Goal: Task Accomplishment & Management: Manage account settings

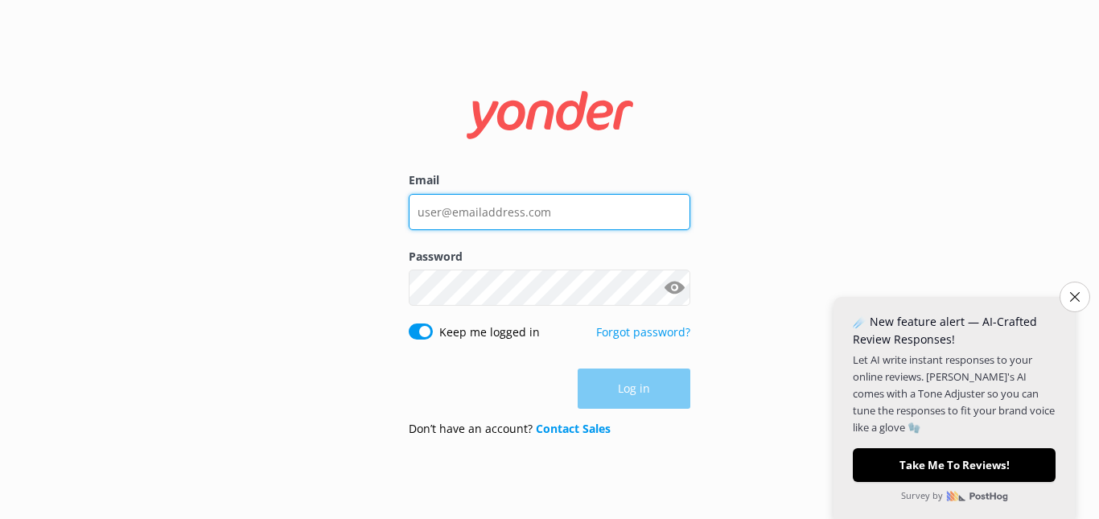
click at [606, 214] on input "Email" at bounding box center [549, 212] width 281 height 36
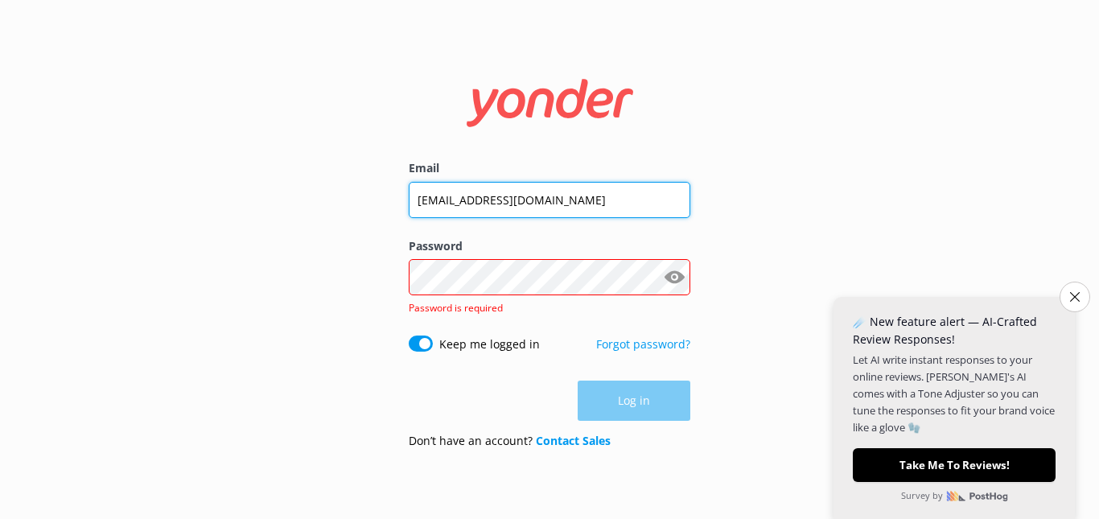
click at [443, 201] on input "[EMAIL_ADDRESS][DOMAIN_NAME]" at bounding box center [549, 200] width 281 height 36
type input "[EMAIL_ADDRESS][DOMAIN_NAME]"
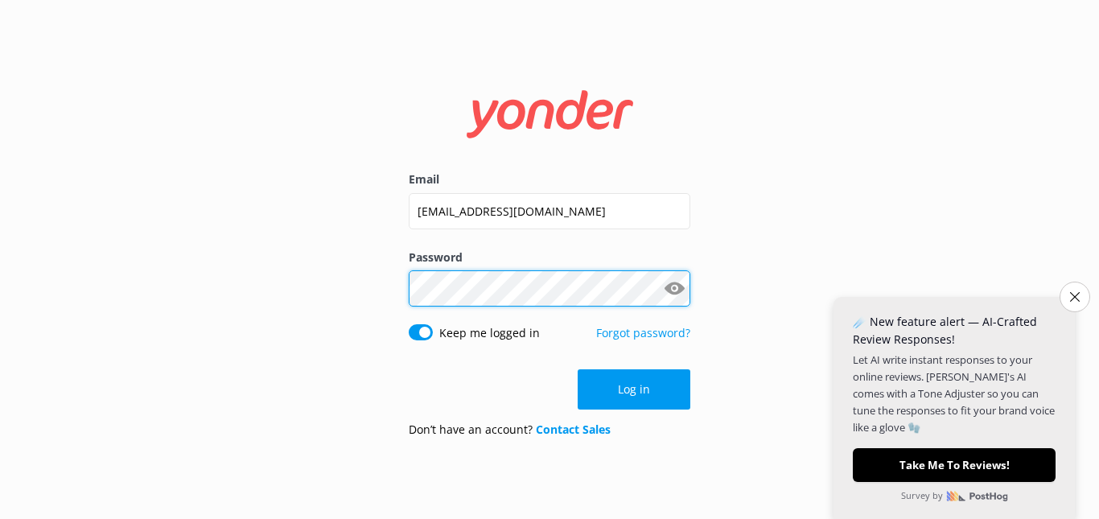
click button "Log in" at bounding box center [633, 389] width 113 height 40
